Goal: Transaction & Acquisition: Book appointment/travel/reservation

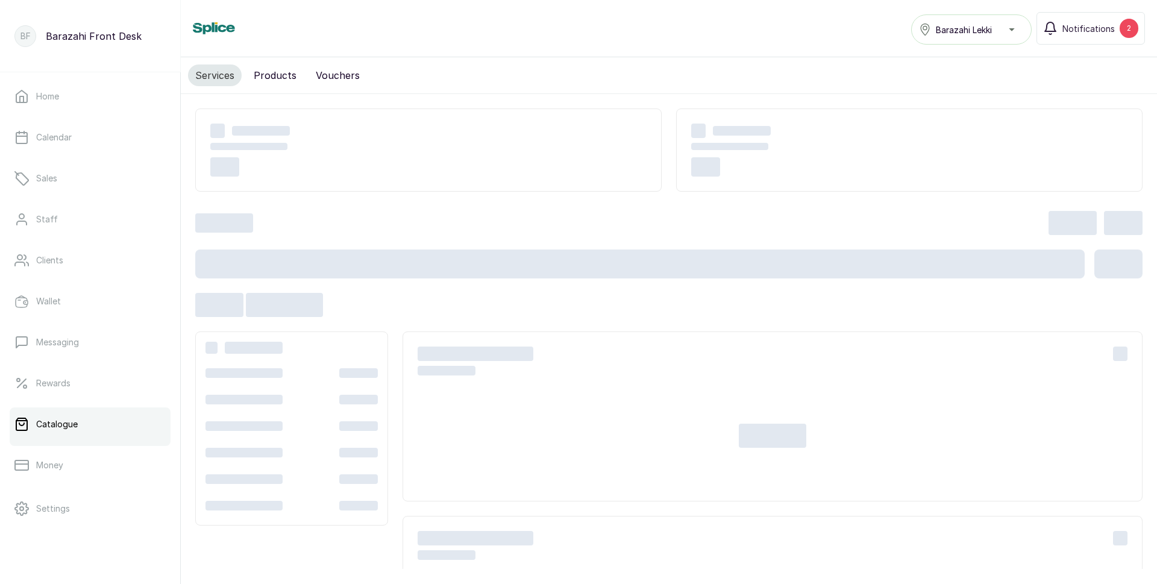
click at [273, 79] on button "Products" at bounding box center [274, 75] width 57 height 22
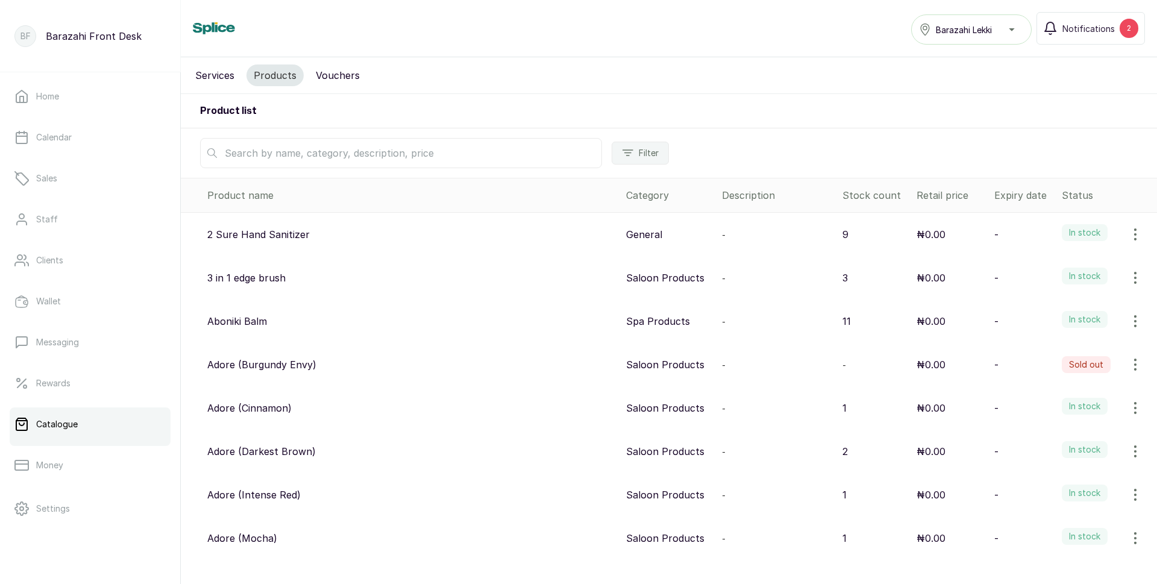
click at [238, 151] on input "text" at bounding box center [401, 153] width 402 height 30
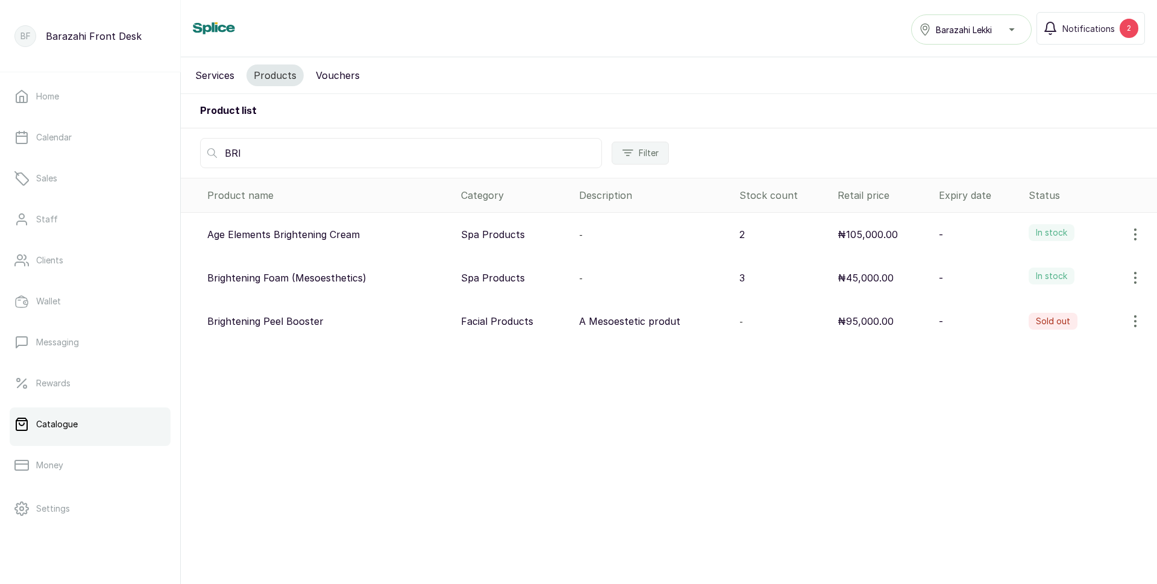
type input "BRI"
click at [201, 72] on button "Services" at bounding box center [215, 75] width 54 height 22
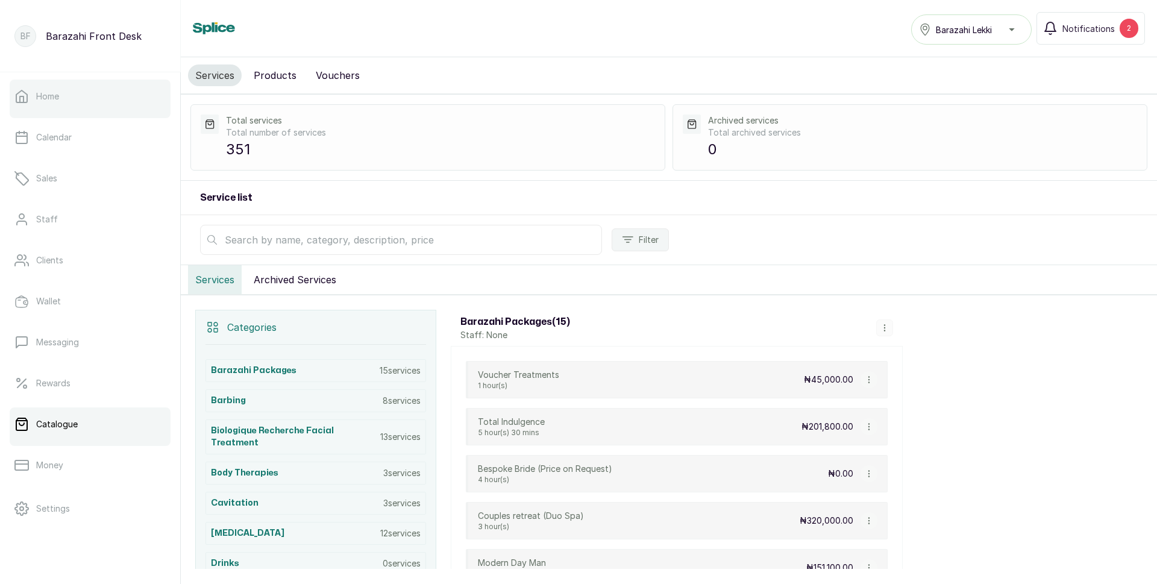
click at [69, 96] on link "Home" at bounding box center [90, 97] width 161 height 34
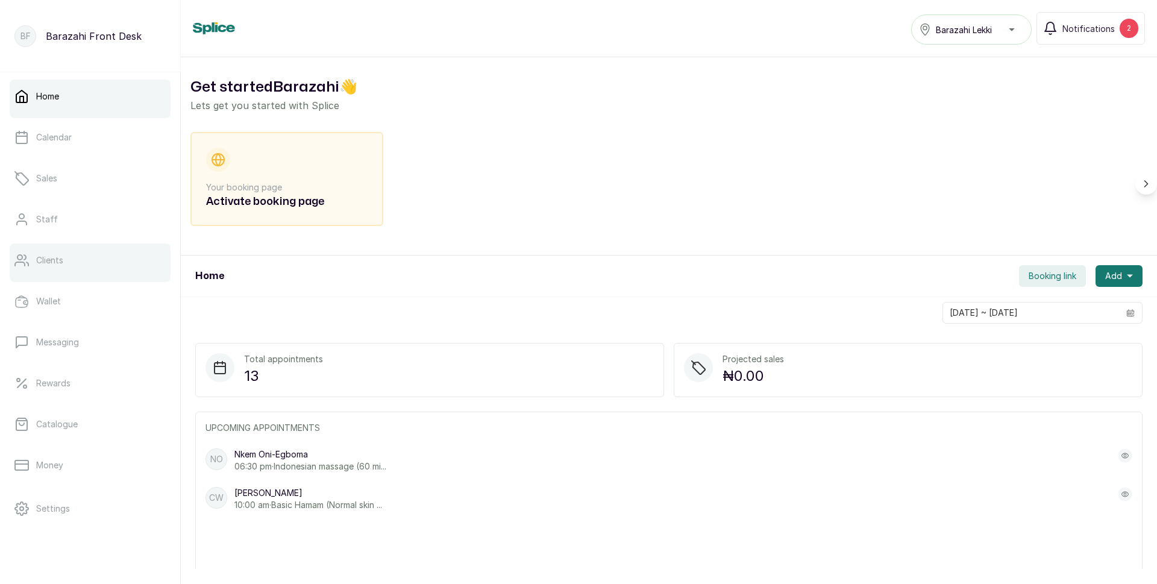
click at [63, 269] on link "Clients" at bounding box center [90, 260] width 161 height 34
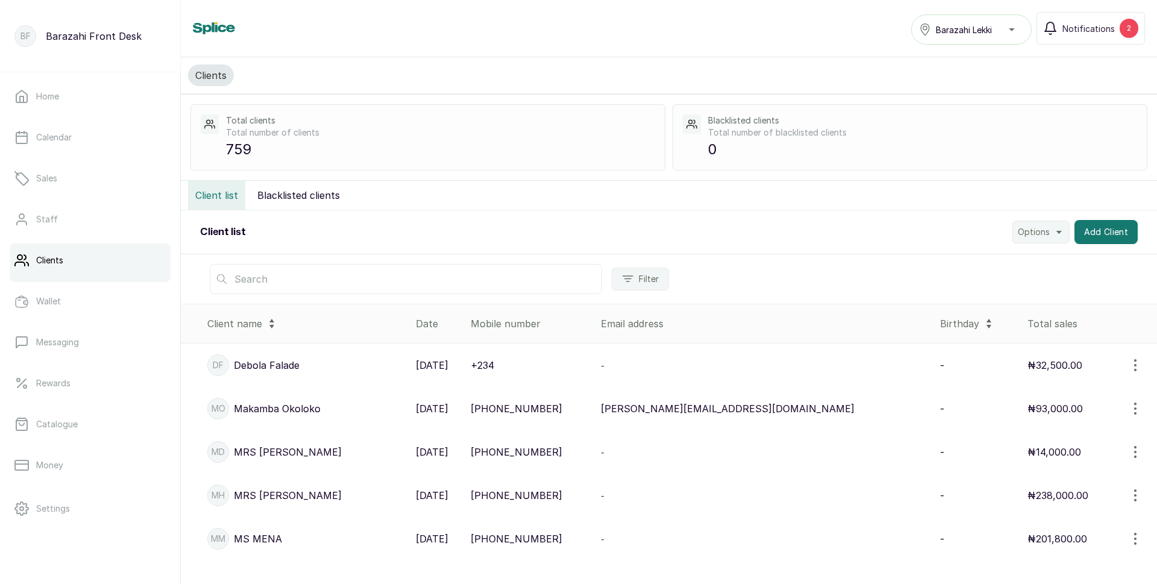
click at [271, 283] on input "text" at bounding box center [406, 279] width 392 height 30
click at [322, 276] on input "ADETU" at bounding box center [406, 279] width 392 height 30
type input "A"
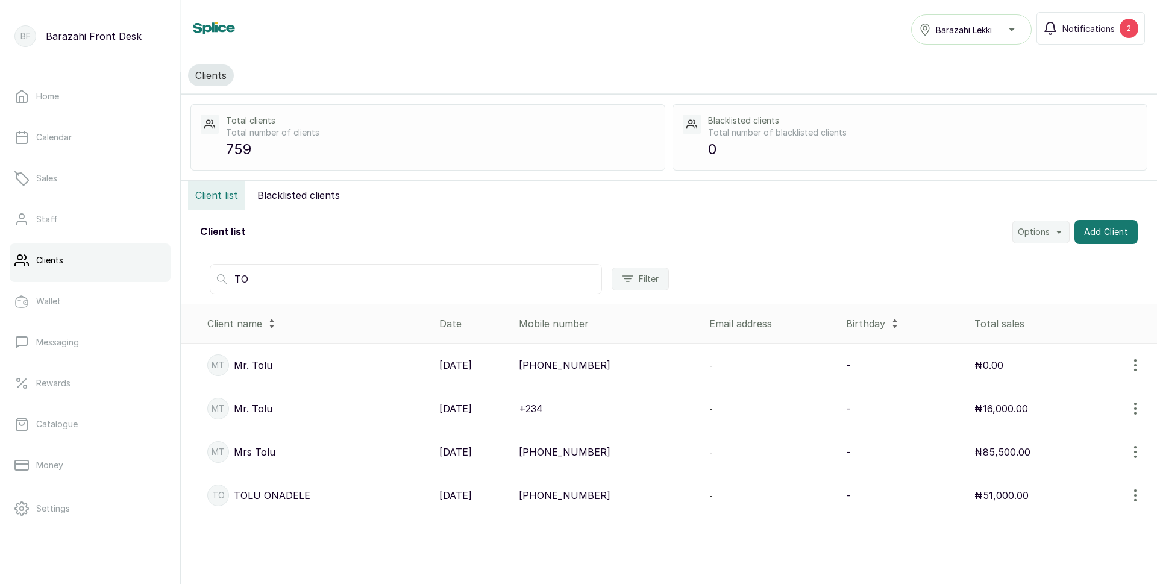
type input "T"
type input "TOLU"
click at [66, 136] on p "Calendar" at bounding box center [54, 137] width 36 height 12
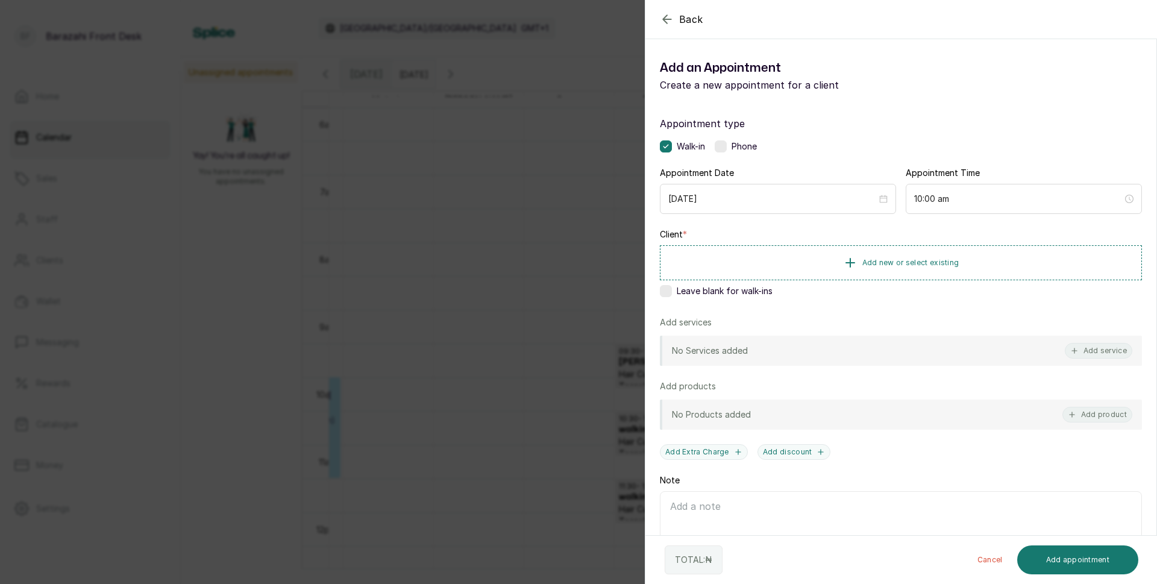
click at [667, 21] on icon "button" at bounding box center [667, 19] width 14 height 14
click at [669, 19] on icon "button" at bounding box center [667, 19] width 14 height 14
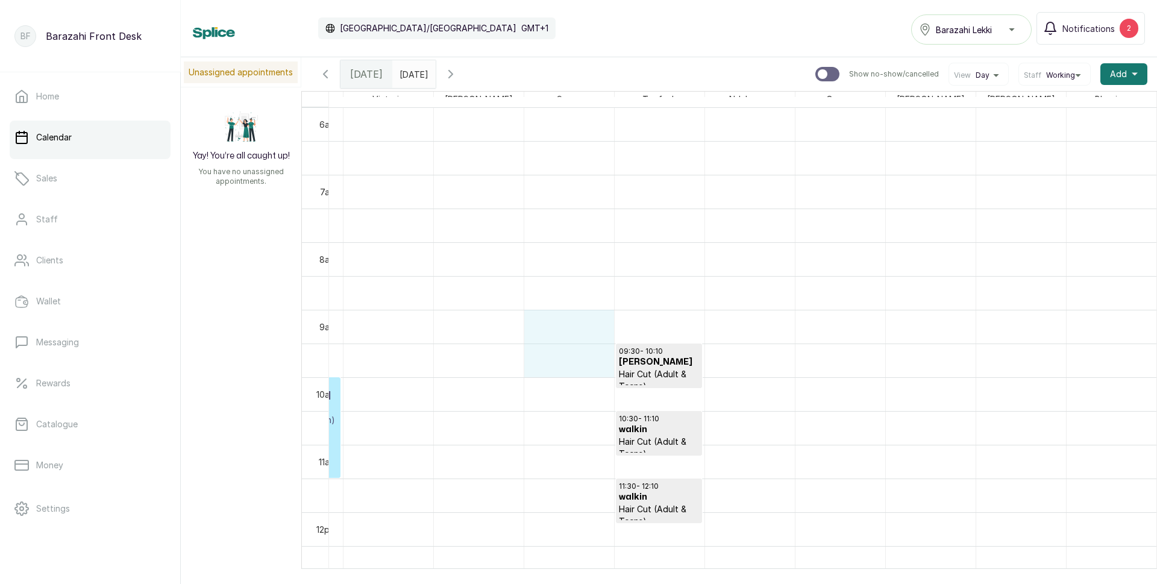
click at [498, 368] on tbody at bounding box center [342, 512] width 1627 height 1620
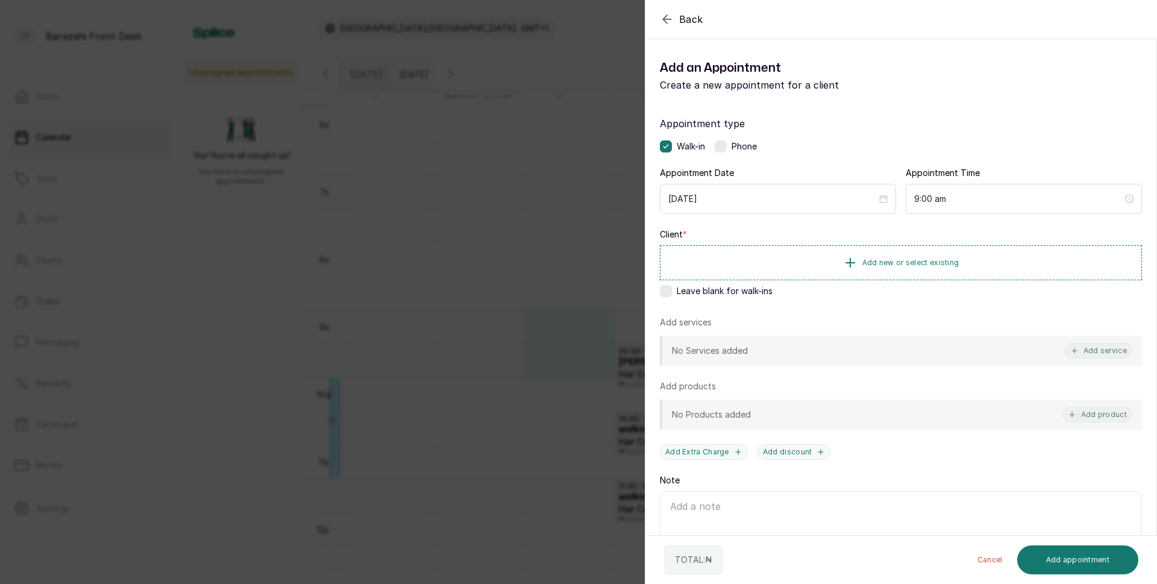
click at [675, 17] on button "Back" at bounding box center [681, 19] width 43 height 14
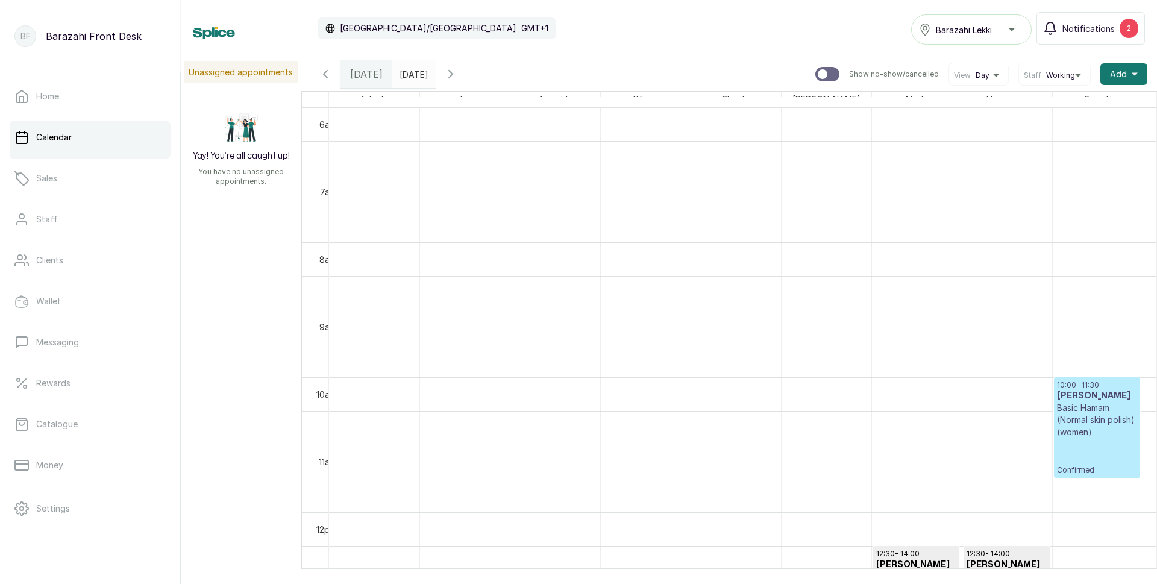
scroll to position [405, 145]
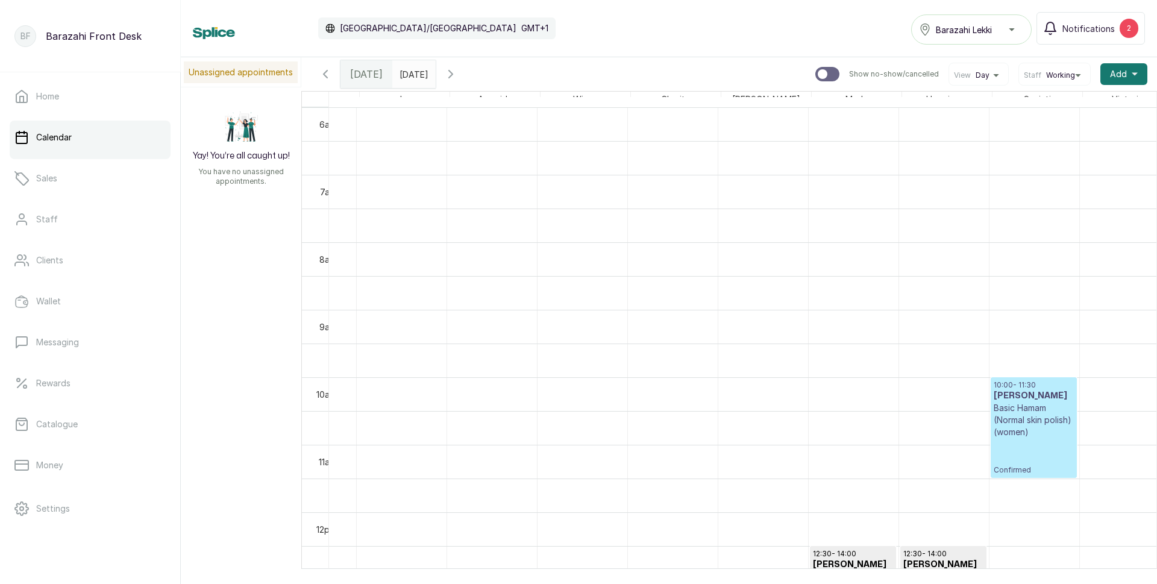
scroll to position [405, 60]
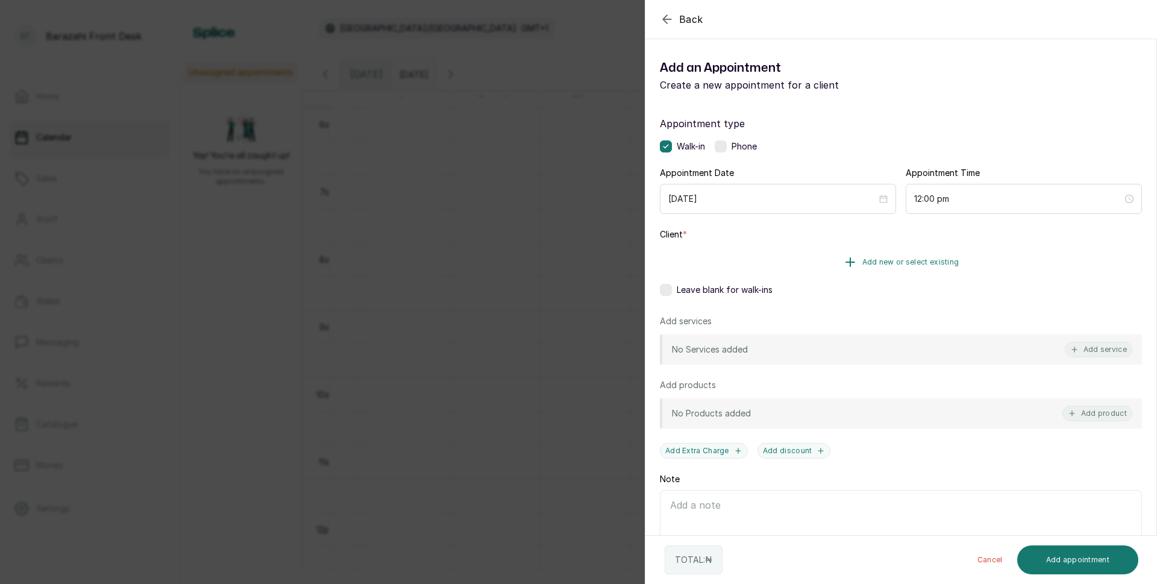
click at [901, 261] on span "Add new or select existing" at bounding box center [910, 262] width 97 height 10
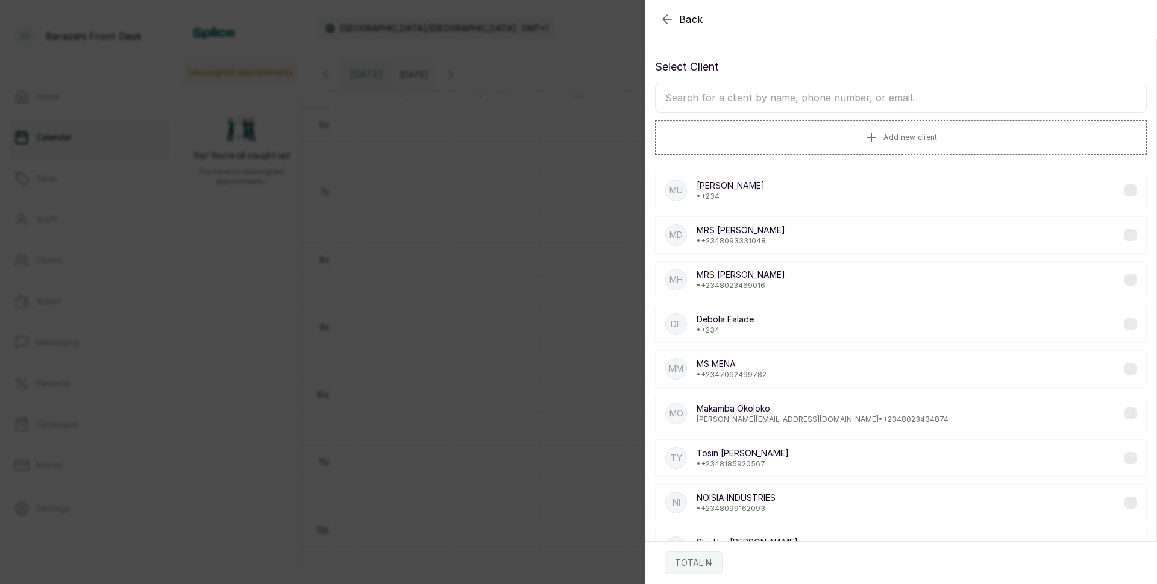
click at [768, 93] on input "text" at bounding box center [901, 98] width 492 height 30
type input "JOKE"
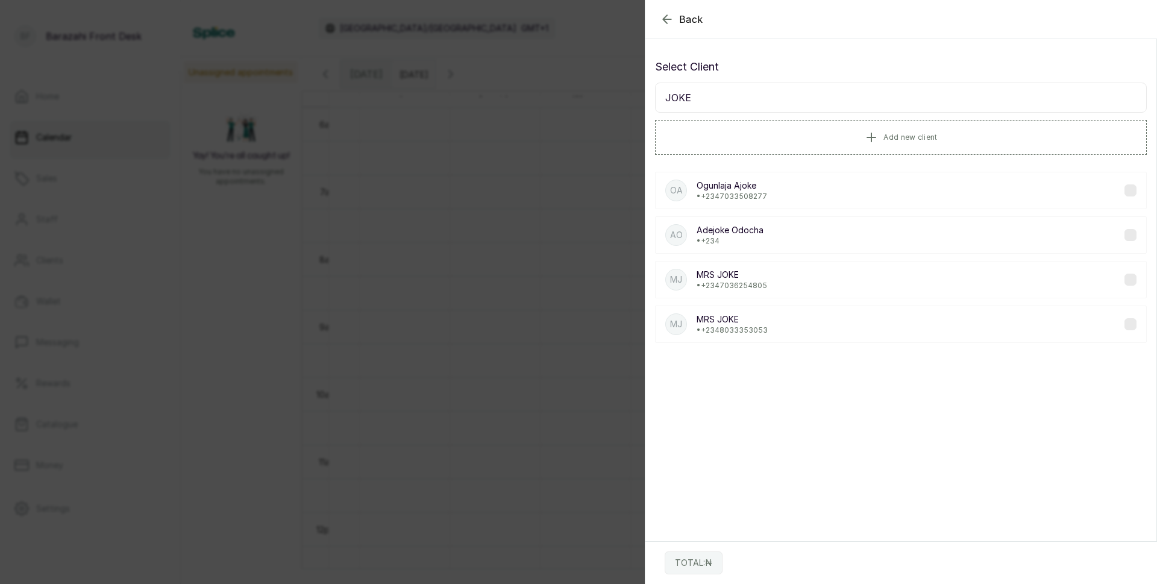
click at [759, 326] on p "• +234 8033353053" at bounding box center [732, 330] width 71 height 10
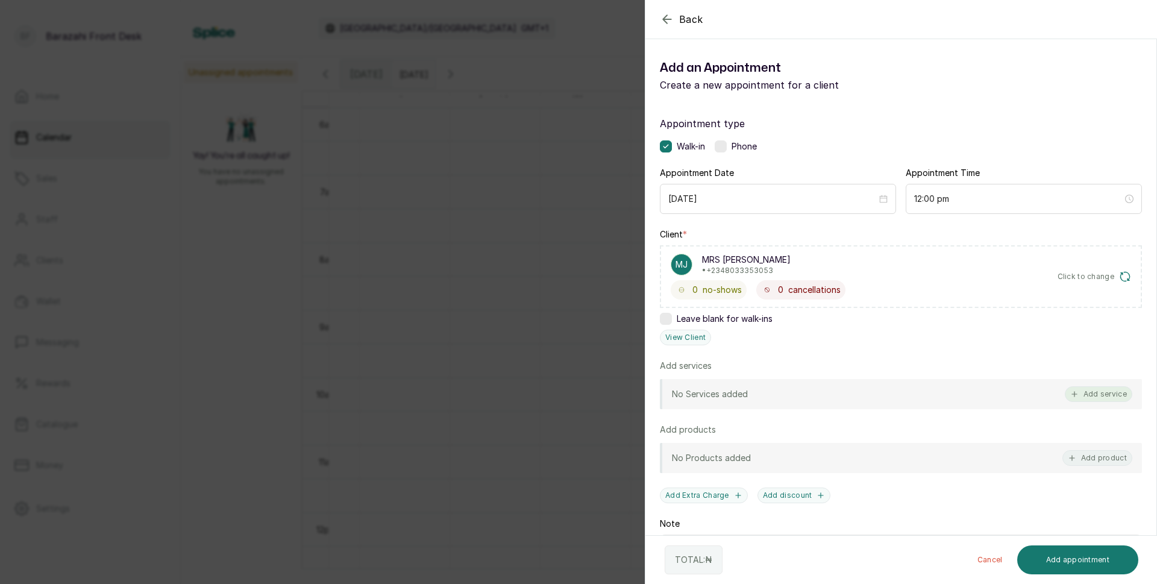
click at [1093, 396] on button "Add service" at bounding box center [1098, 394] width 67 height 16
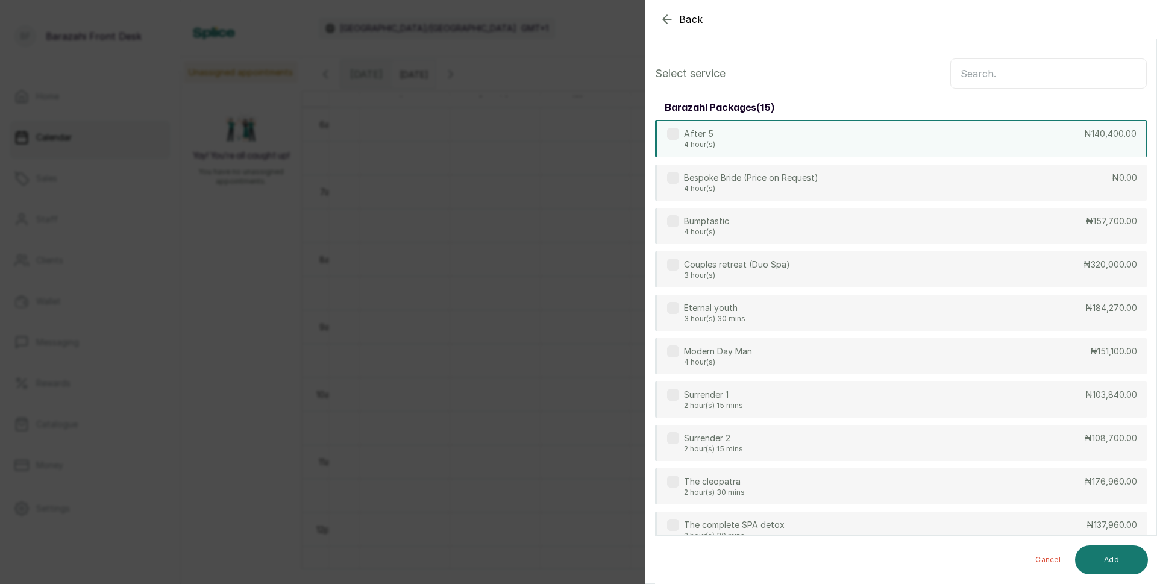
click at [977, 120] on div "After 5 4 hour(s) ₦140,400.00" at bounding box center [901, 138] width 492 height 37
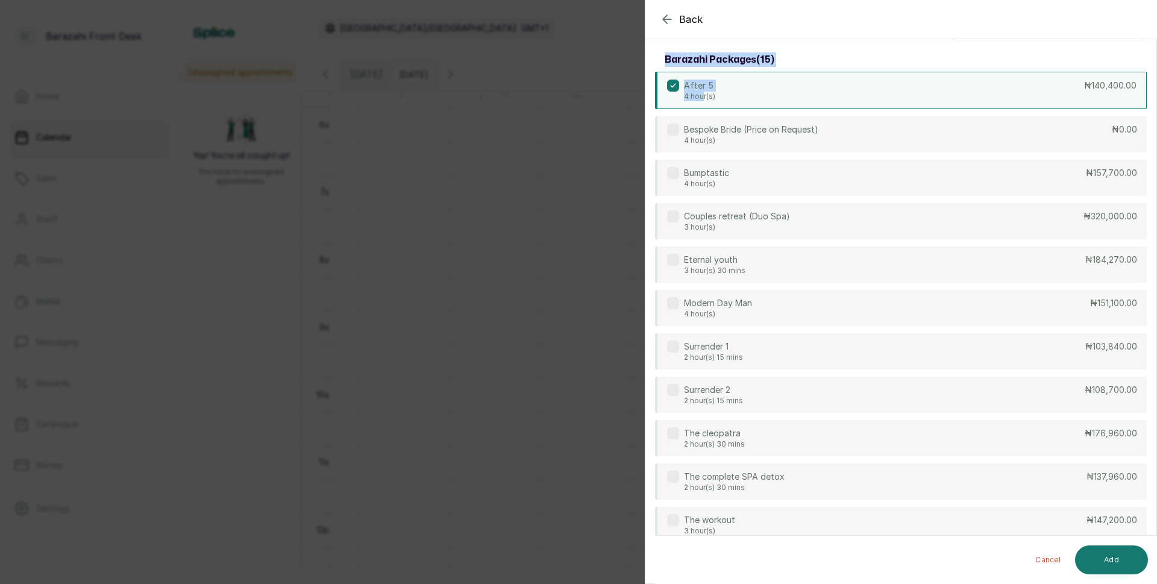
click at [702, 95] on p "4 hour(s)" at bounding box center [699, 97] width 31 height 10
click at [701, 85] on p "After 5" at bounding box center [699, 86] width 31 height 12
click at [686, 83] on p "After 5" at bounding box center [699, 86] width 31 height 12
click at [728, 57] on h3 "barazahi packages ( 15 )" at bounding box center [720, 59] width 110 height 14
click at [771, 60] on h3 "barazahi packages ( 15 )" at bounding box center [720, 59] width 110 height 14
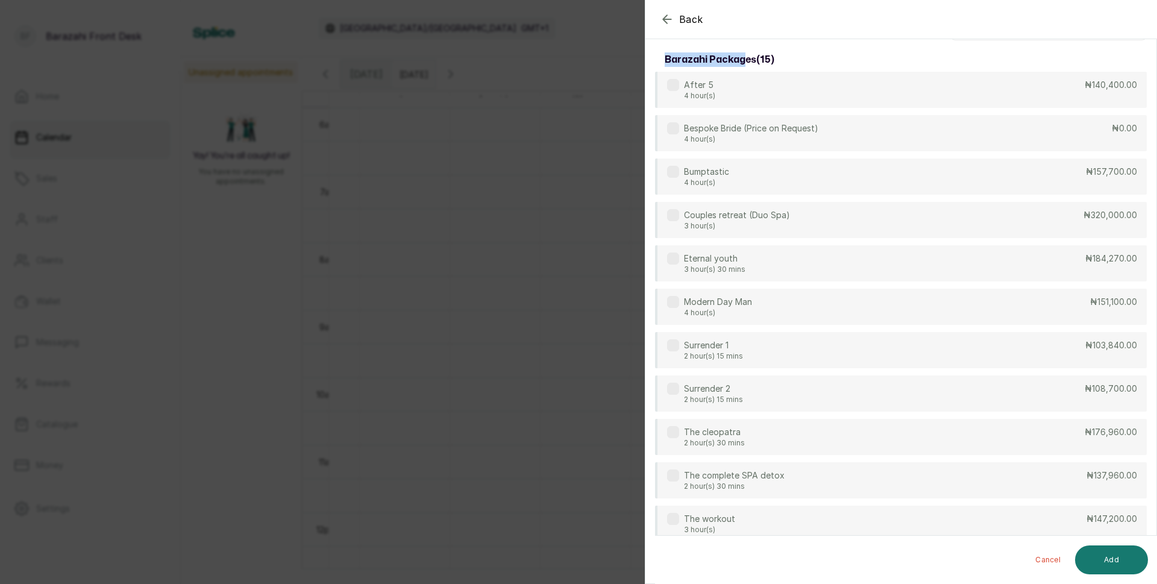
click at [748, 61] on h3 "barazahi packages ( 15 )" at bounding box center [720, 59] width 110 height 14
click at [712, 62] on h3 "barazahi packages ( 15 )" at bounding box center [720, 59] width 110 height 14
click at [690, 62] on h3 "barazahi packages ( 15 )" at bounding box center [720, 59] width 110 height 14
click at [680, 63] on h3 "barazahi packages ( 15 )" at bounding box center [720, 59] width 110 height 14
click at [675, 61] on h3 "barazahi packages ( 15 )" at bounding box center [720, 59] width 110 height 14
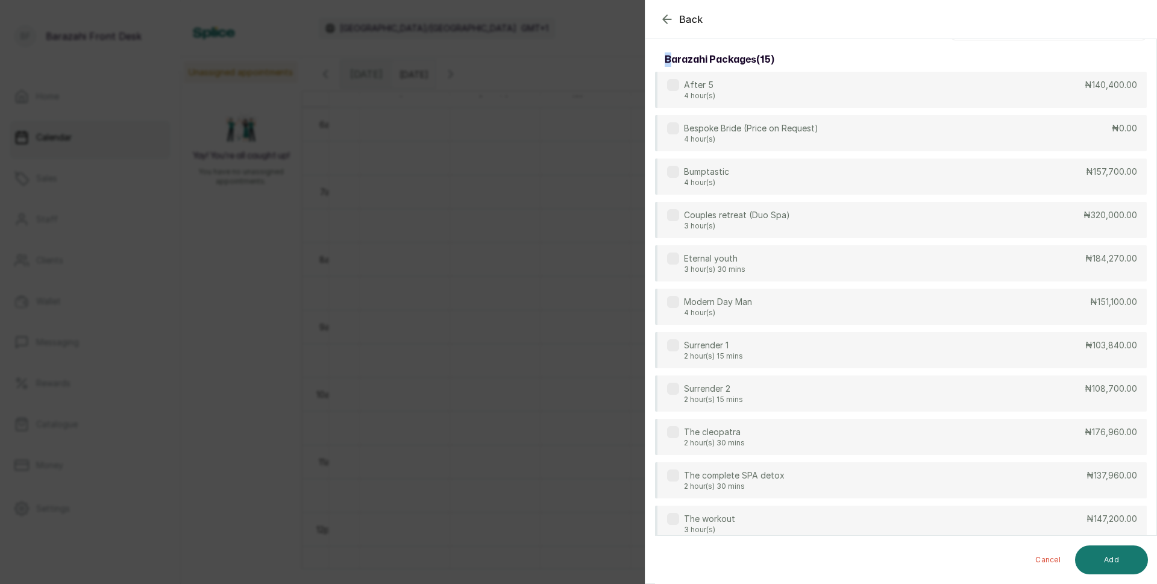
click at [671, 64] on h3 "barazahi packages ( 15 )" at bounding box center [720, 59] width 110 height 14
click at [665, 63] on h3 "barazahi packages ( 15 )" at bounding box center [720, 59] width 110 height 14
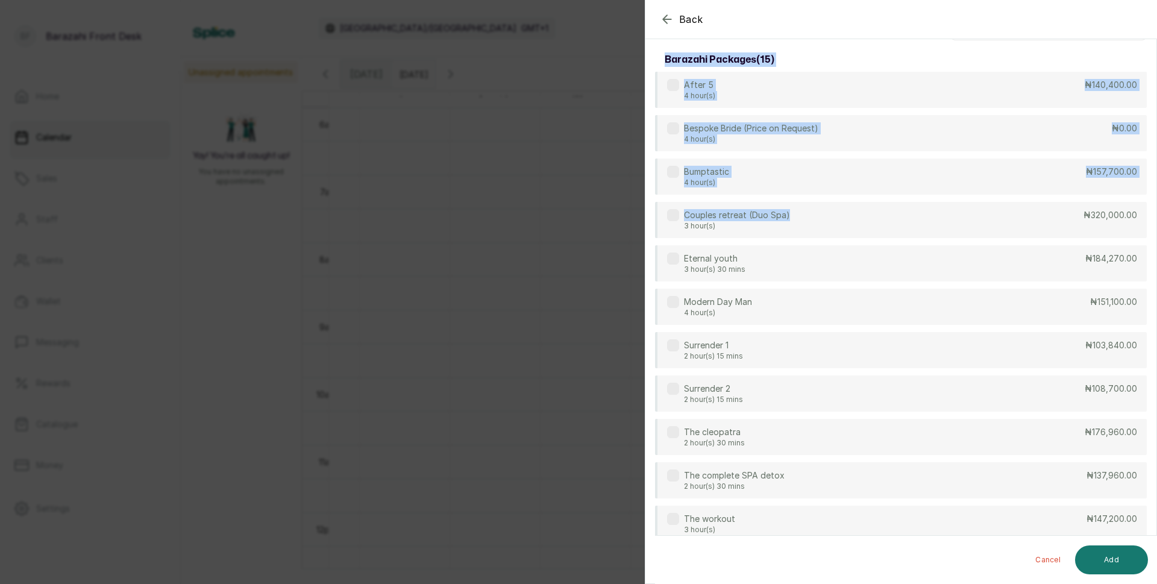
scroll to position [0, 0]
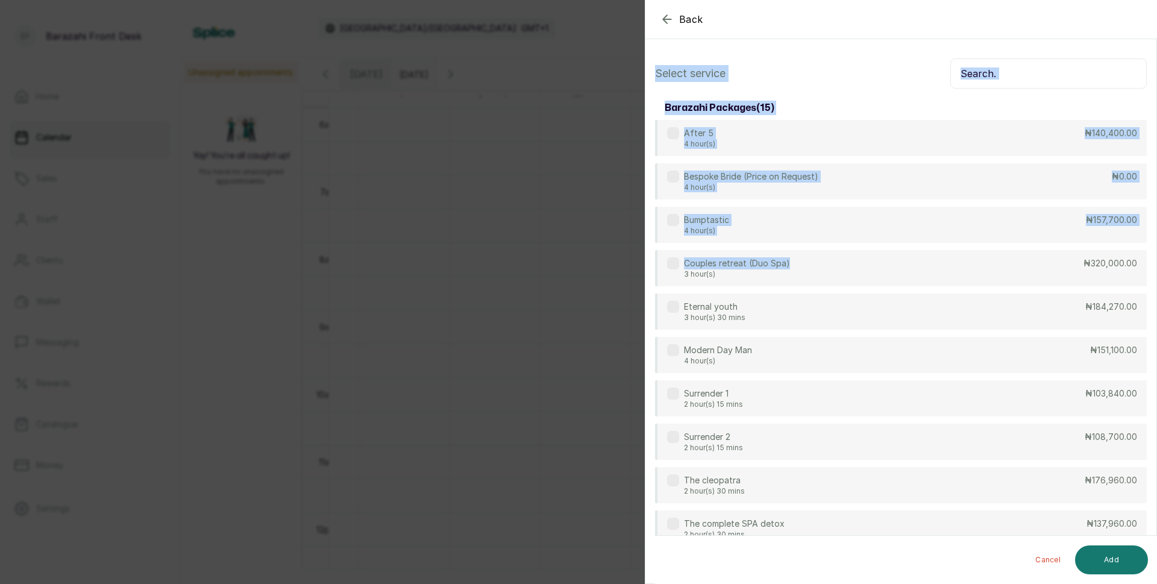
click at [666, 19] on icon "button" at bounding box center [667, 19] width 14 height 14
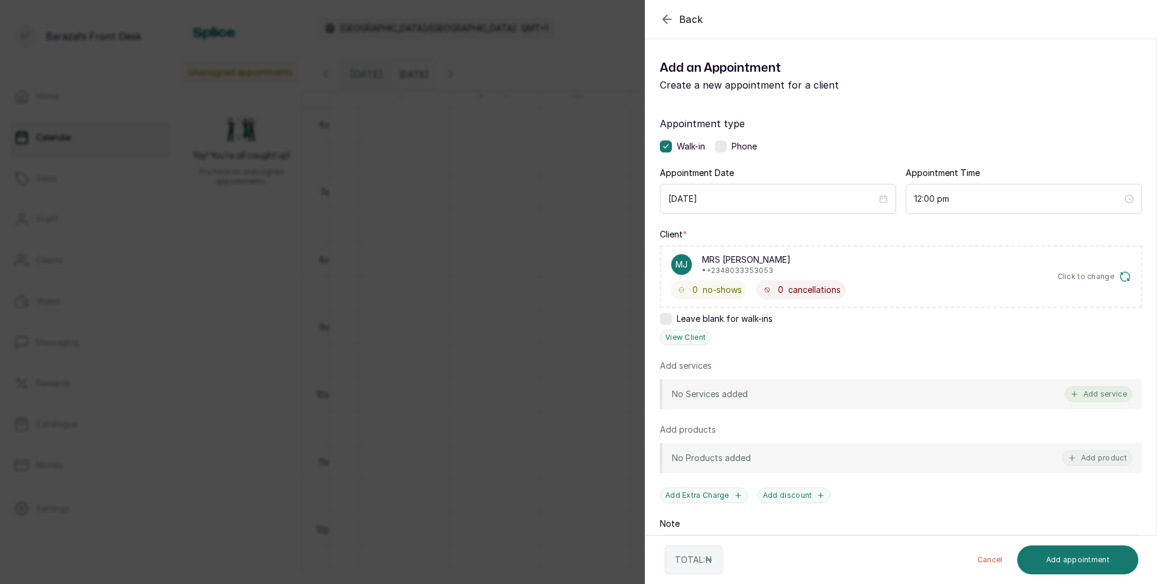
click at [1084, 390] on button "Add service" at bounding box center [1098, 394] width 67 height 16
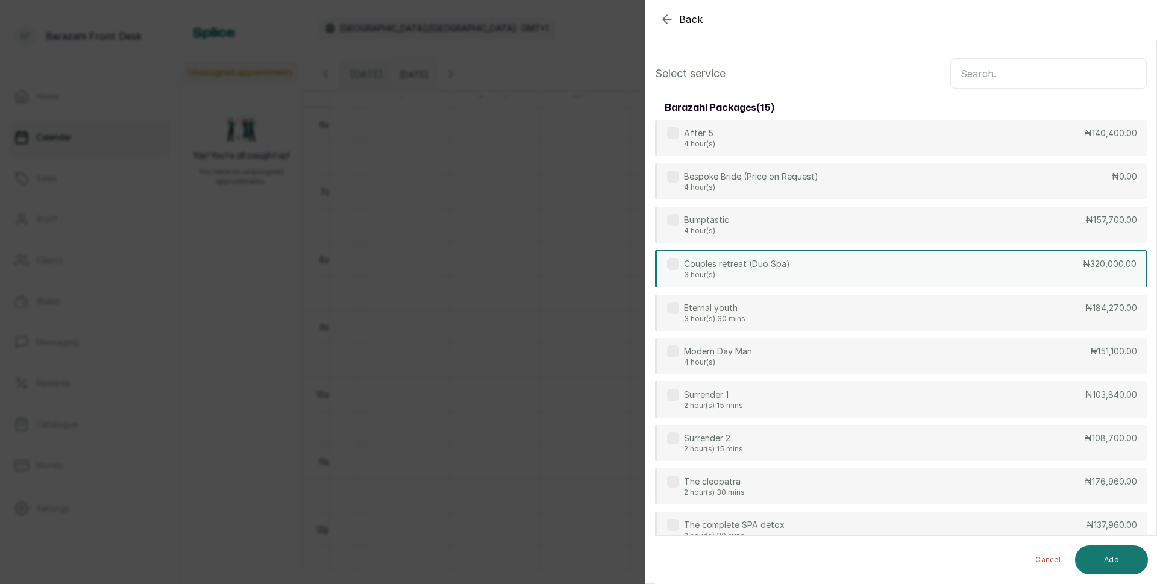
scroll to position [48, 0]
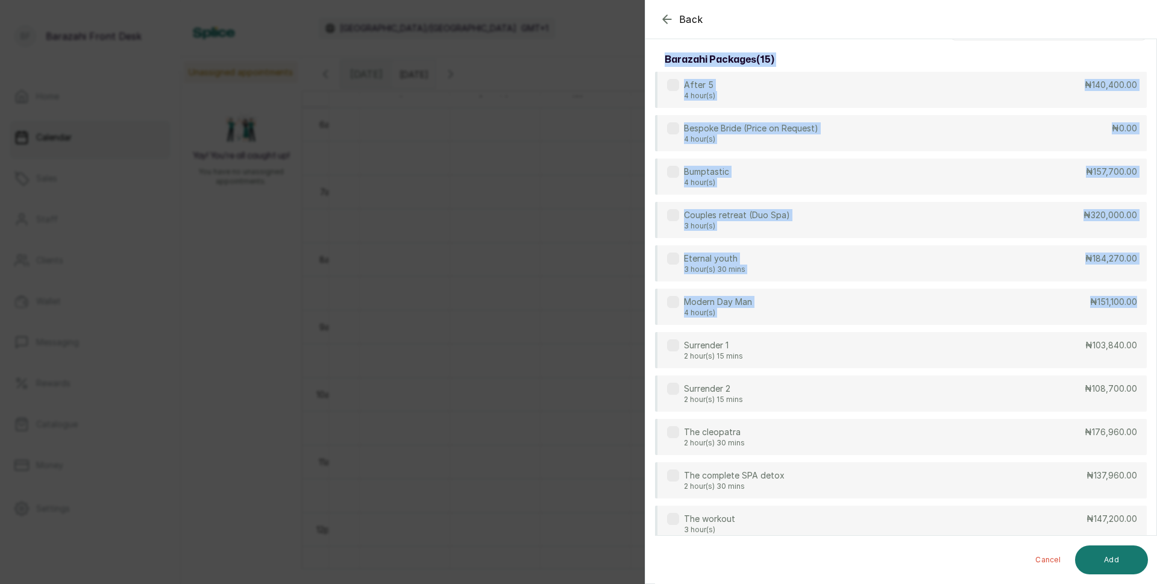
click at [382, 329] on div "Back Add Appointment Select service barazahi packages ( 15 ) After 5 4 hour(s) …" at bounding box center [578, 292] width 1157 height 584
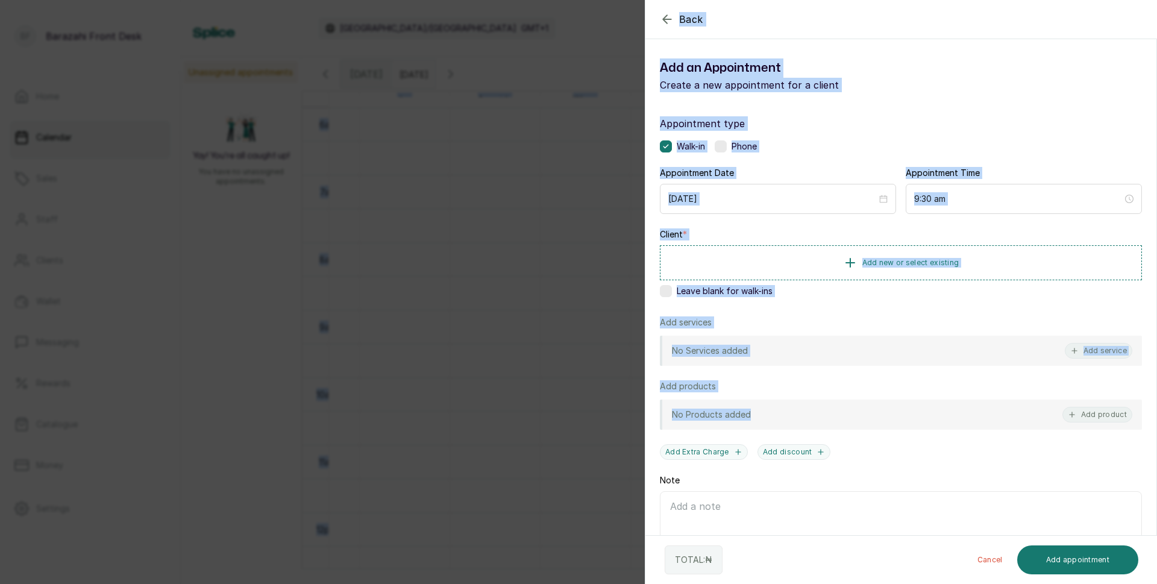
click at [1030, 424] on div "No Products added Add product" at bounding box center [901, 414] width 482 height 30
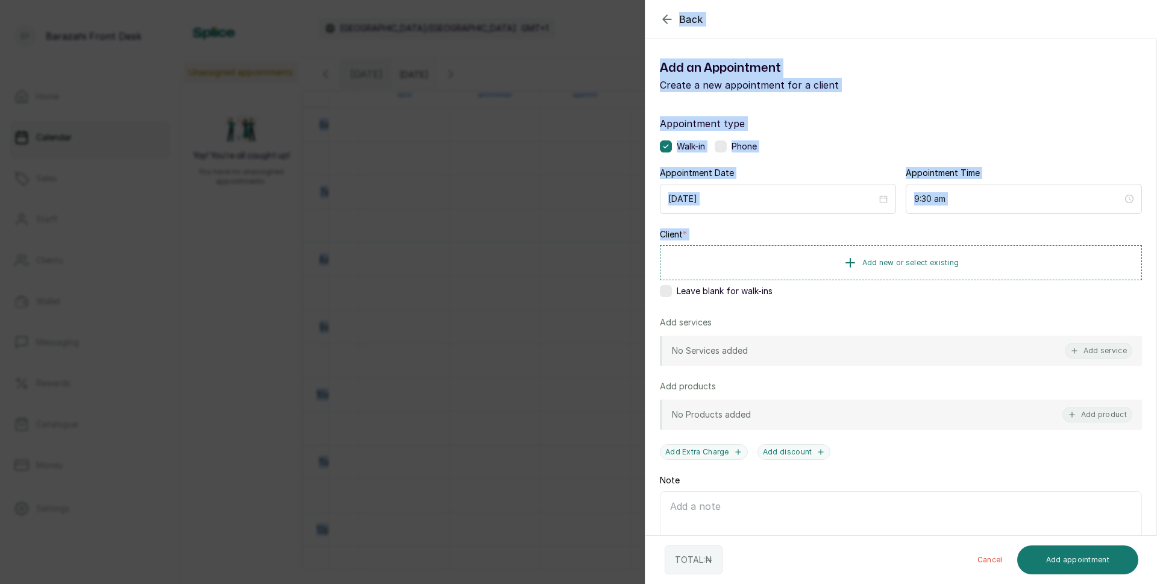
click at [508, 256] on div "Back Add Appointment Add an Appointment Create a new appointment for a client A…" at bounding box center [578, 292] width 1157 height 584
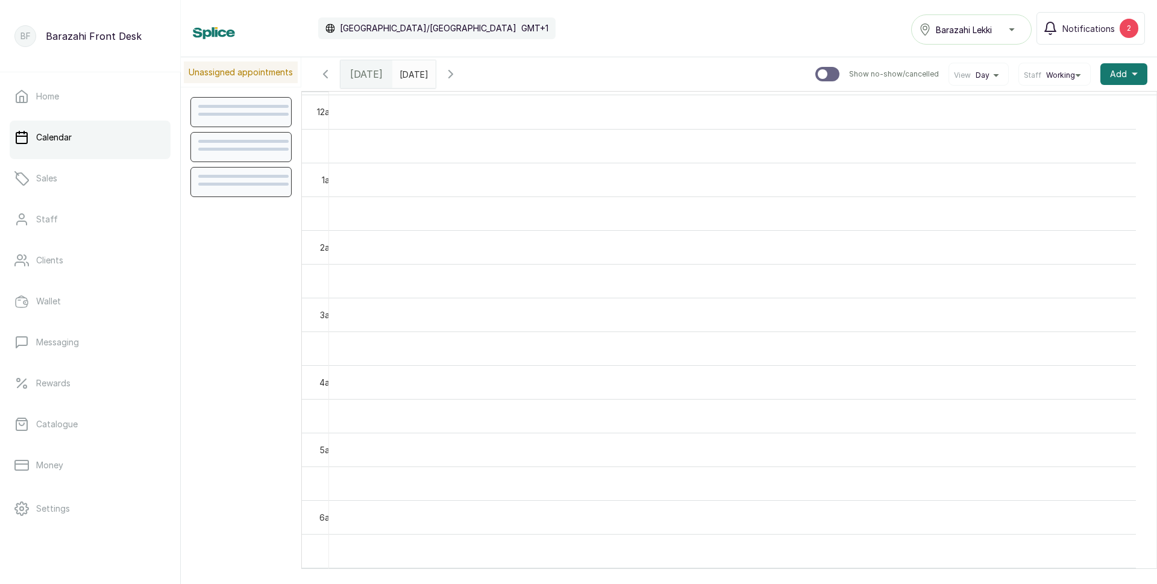
scroll to position [405, 0]
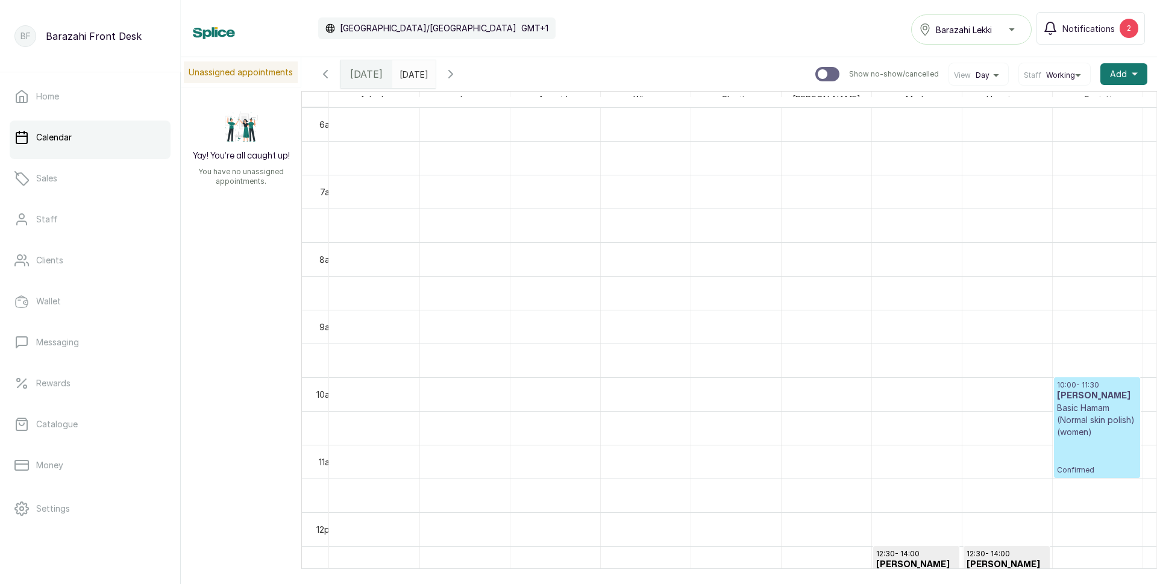
click at [1094, 424] on p "Basic Hamam (Normal skin polish) (women)" at bounding box center [1097, 420] width 80 height 36
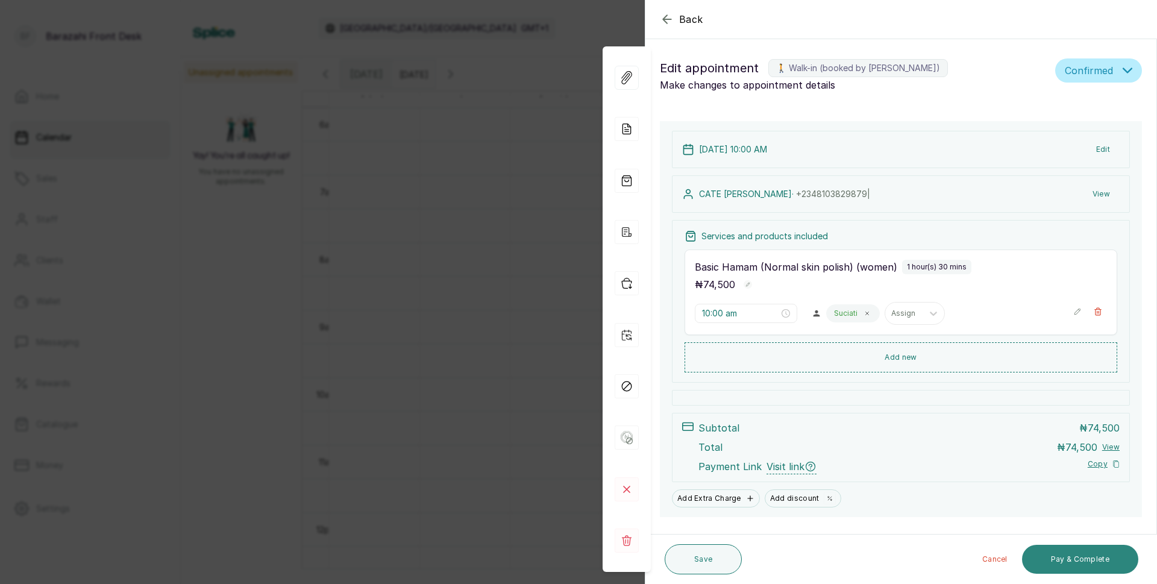
click at [1062, 558] on button "Pay & Complete" at bounding box center [1080, 559] width 116 height 29
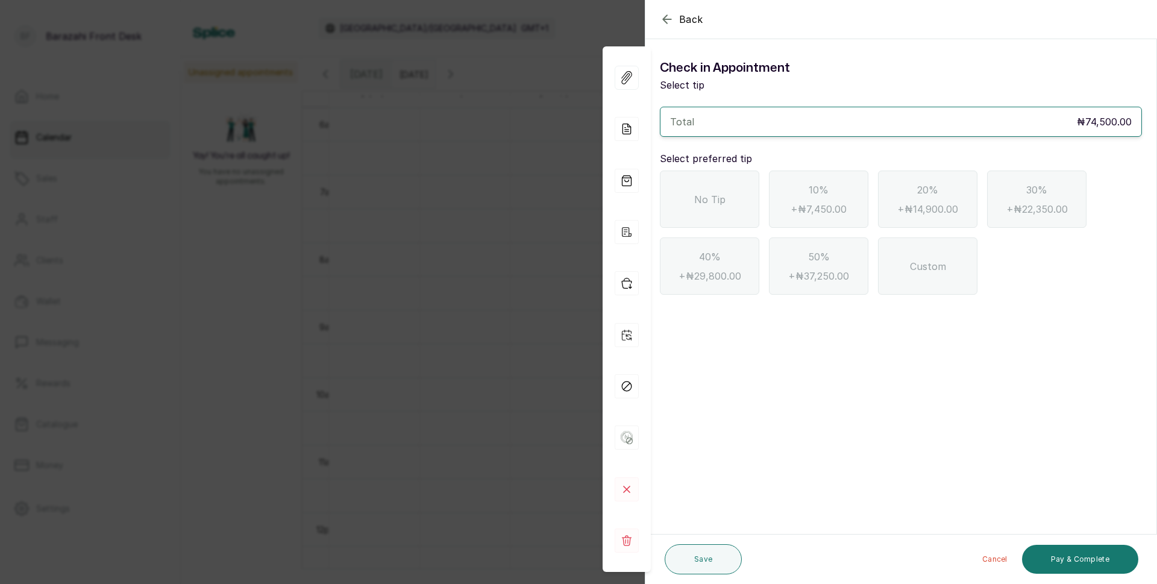
click at [709, 204] on span "No Tip" at bounding box center [709, 199] width 31 height 14
click at [1072, 556] on button "Pay & Complete" at bounding box center [1080, 559] width 116 height 29
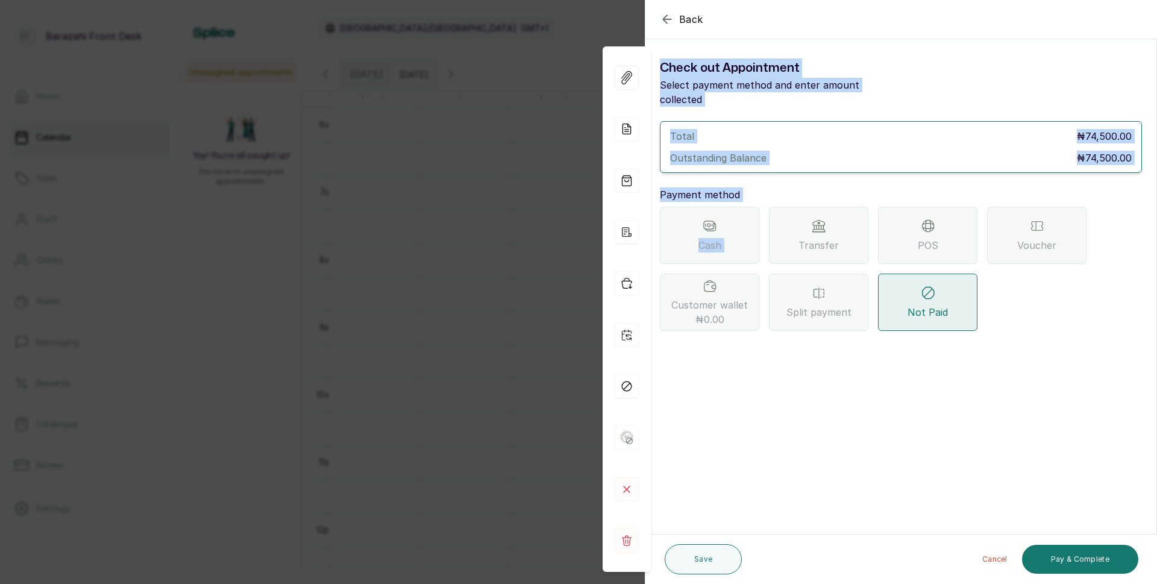
click at [819, 219] on div "Transfer" at bounding box center [818, 235] width 99 height 57
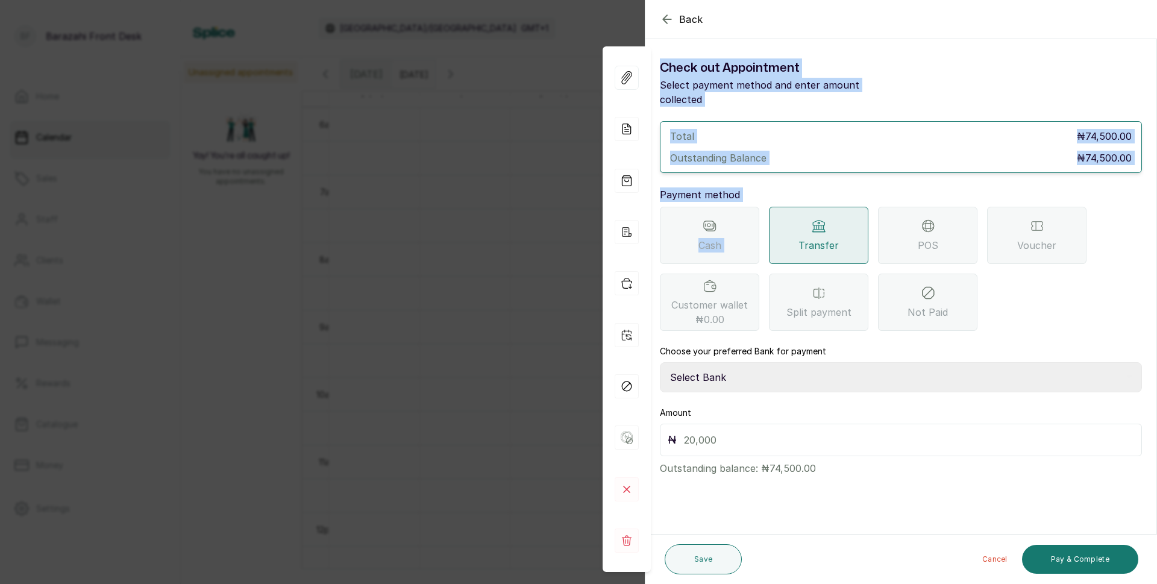
click at [701, 363] on select "Select Bank BARAZAHI LIMITED Access Bank TRACTION/TR BARAZAHI Paystack-Titan Ba…" at bounding box center [901, 377] width 482 height 30
select select "3da602f6-cb5f-407a-81f6-dc86d0307638"
click at [660, 362] on select "Select Bank BARAZAHI LIMITED Access Bank TRACTION/TR BARAZAHI Paystack-Titan Ba…" at bounding box center [901, 377] width 482 height 30
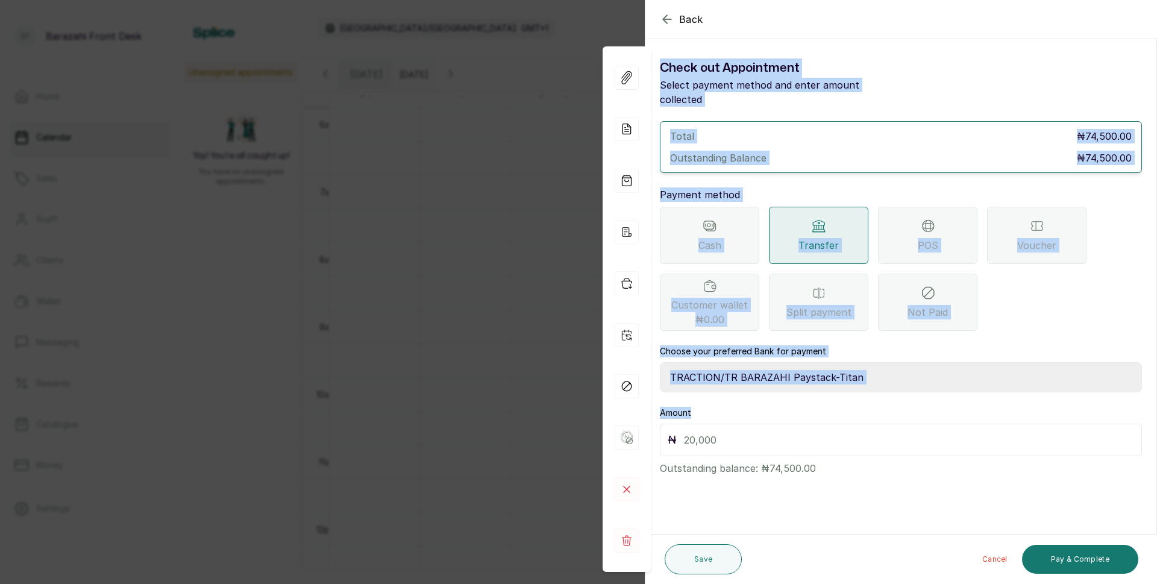
click at [692, 431] on input "text" at bounding box center [909, 439] width 450 height 17
click at [715, 431] on input "text" at bounding box center [909, 439] width 450 height 17
click at [728, 431] on input "text" at bounding box center [909, 439] width 450 height 17
click at [660, 20] on icon "button" at bounding box center [667, 19] width 14 height 14
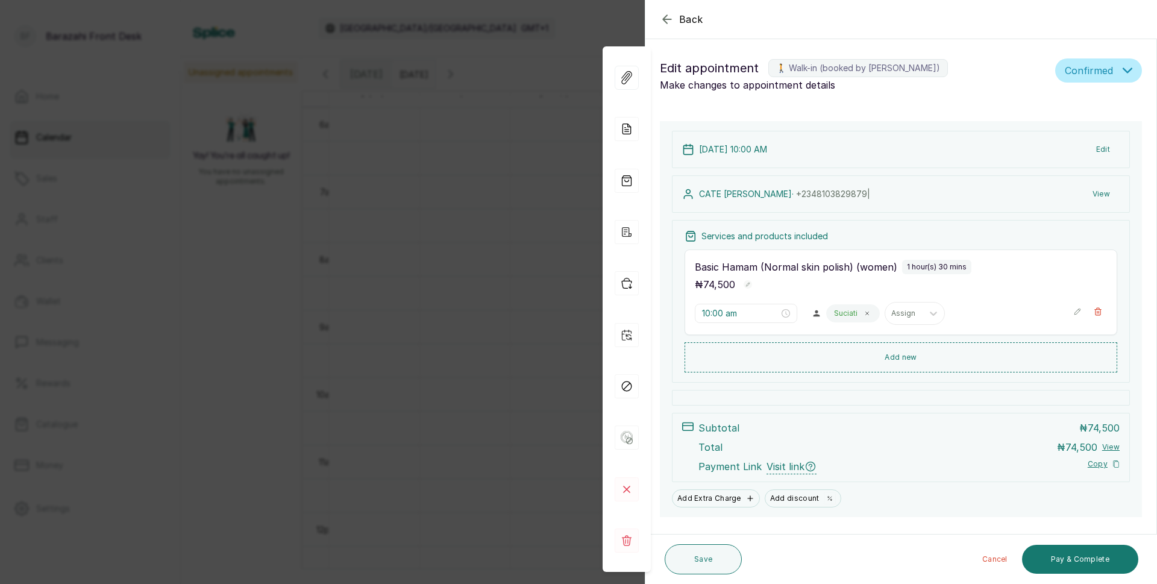
click at [671, 23] on icon "button" at bounding box center [667, 19] width 14 height 14
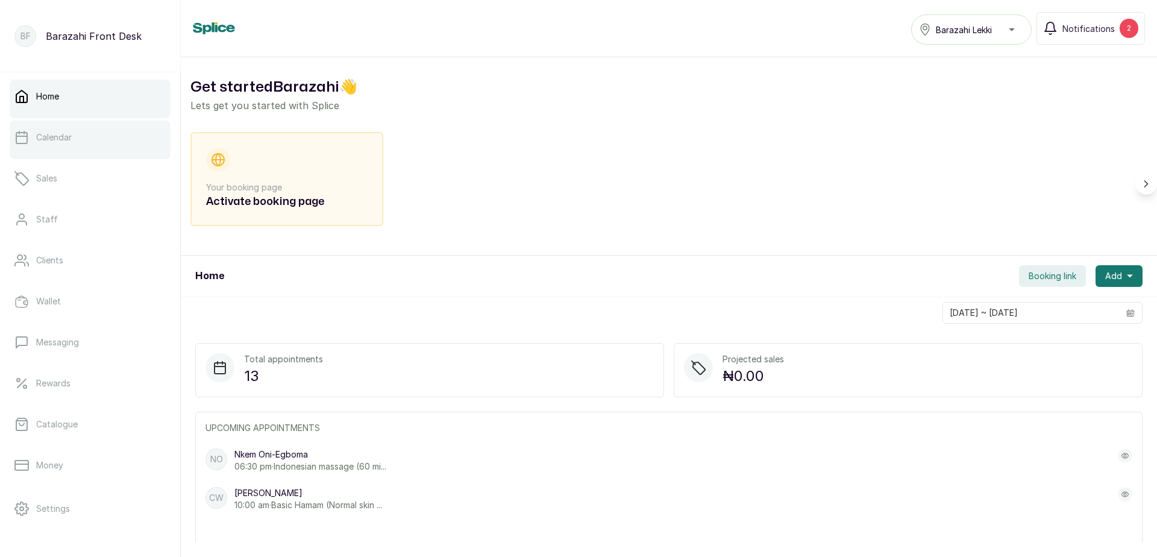
click at [54, 138] on p "Calendar" at bounding box center [54, 137] width 36 height 12
